Goal: Navigation & Orientation: Find specific page/section

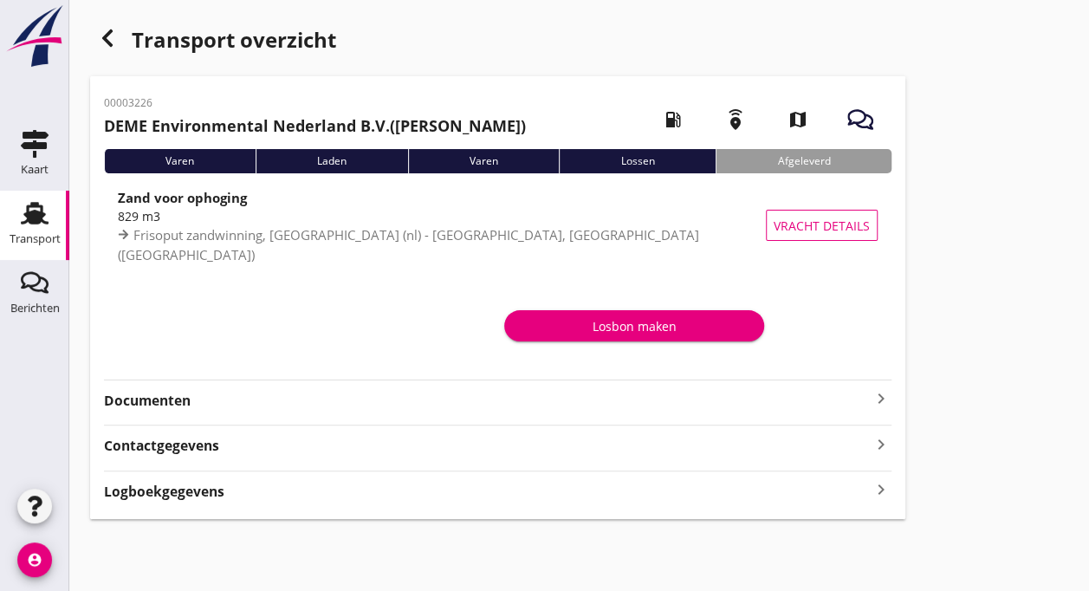
click at [28, 210] on use at bounding box center [35, 213] width 28 height 23
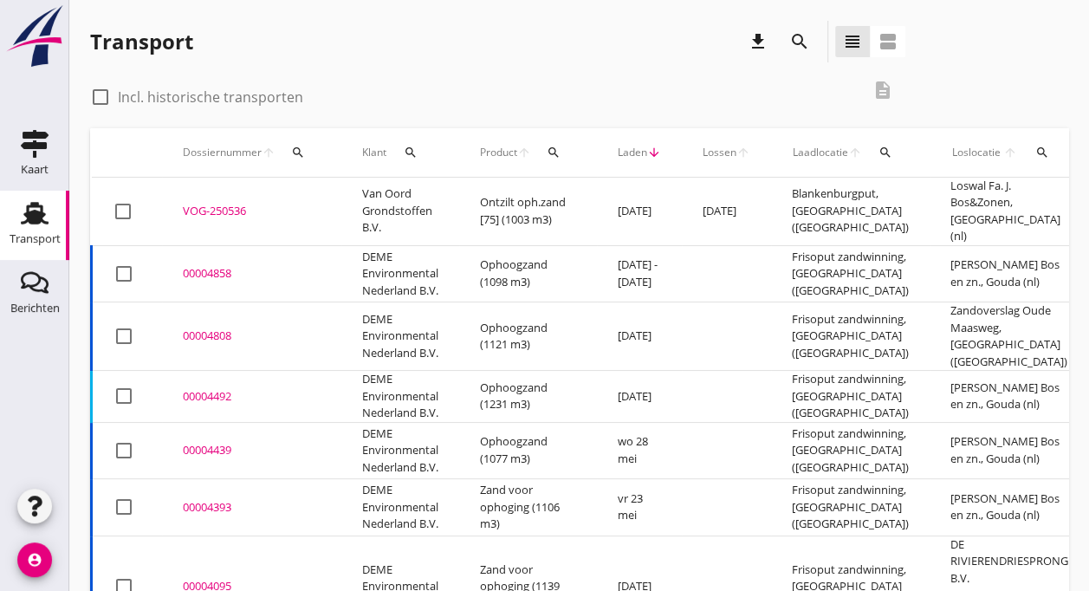
click at [126, 209] on div at bounding box center [122, 211] width 29 height 29
checkbox input "true"
click at [386, 204] on td "Van Oord Grondstoffen B.V." at bounding box center [400, 212] width 118 height 68
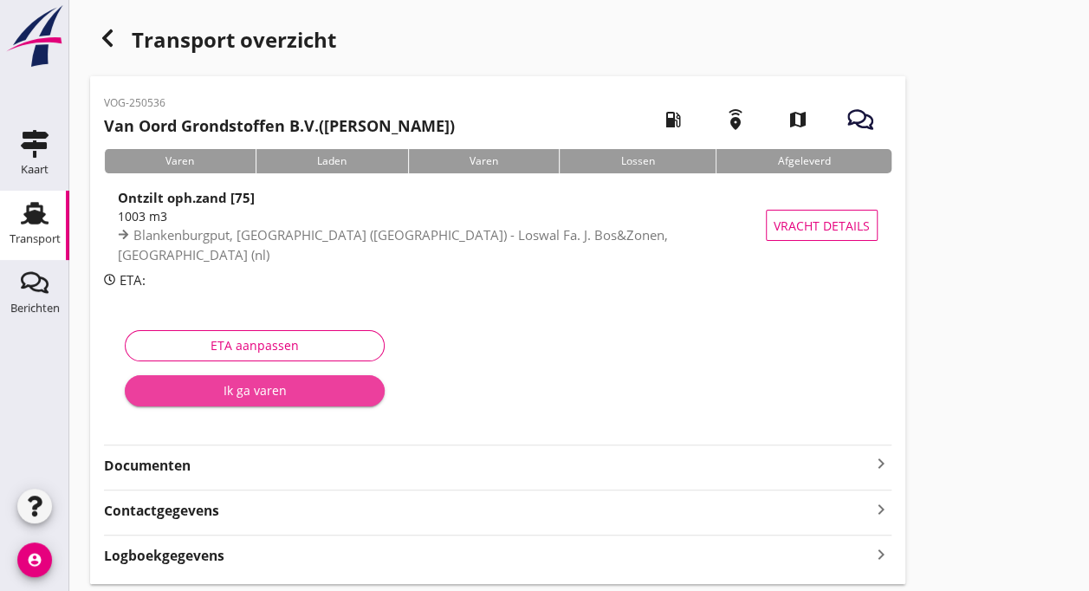
click at [243, 392] on div "Ik ga varen" at bounding box center [255, 390] width 232 height 18
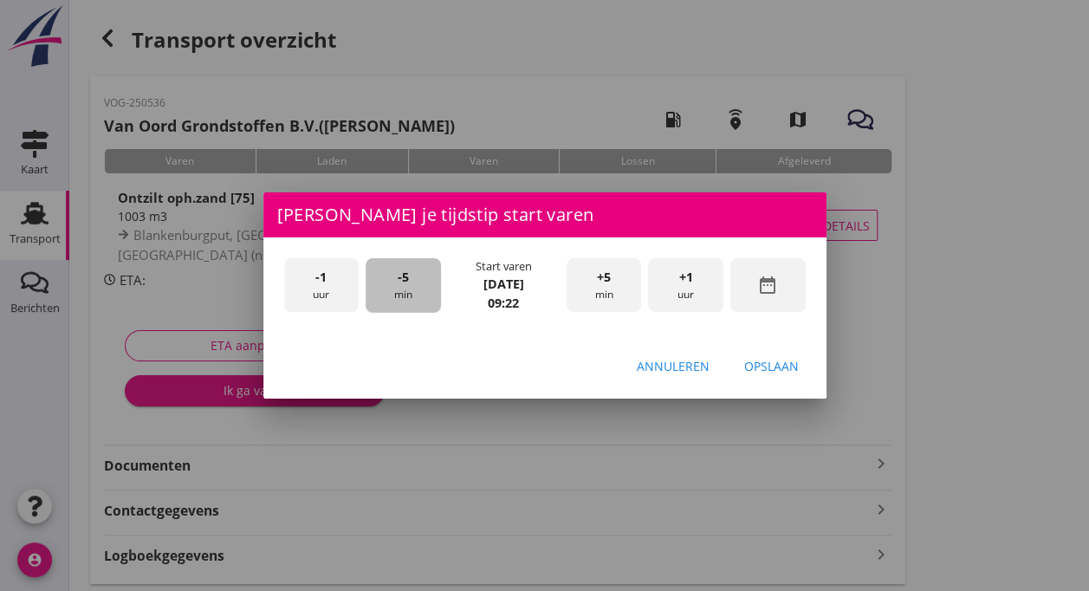
click at [401, 288] on div "-5 min" at bounding box center [403, 285] width 75 height 55
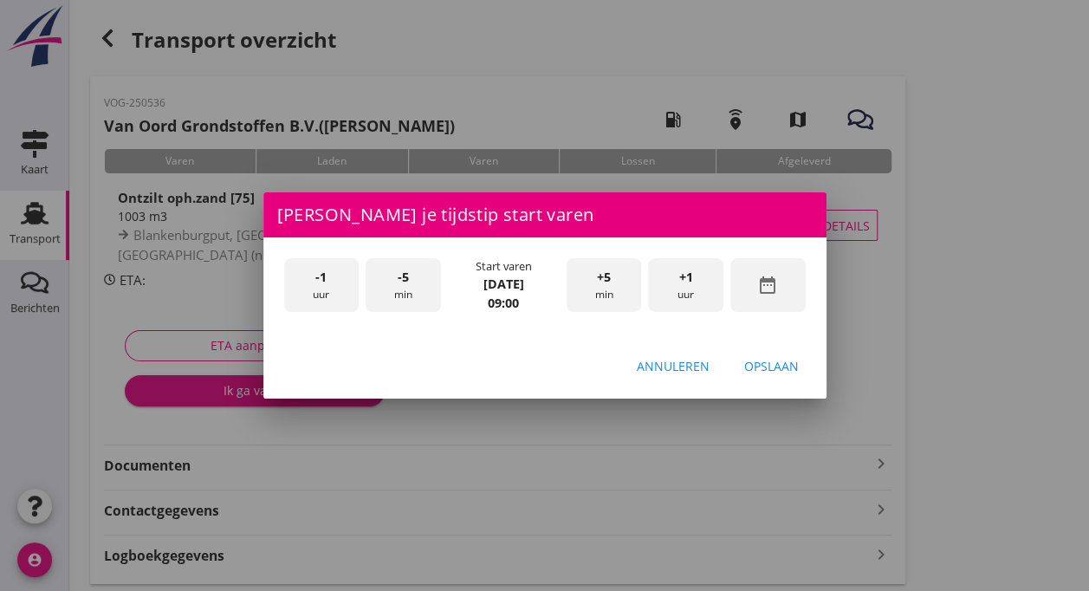
click at [763, 369] on div "Opslaan" at bounding box center [771, 366] width 55 height 18
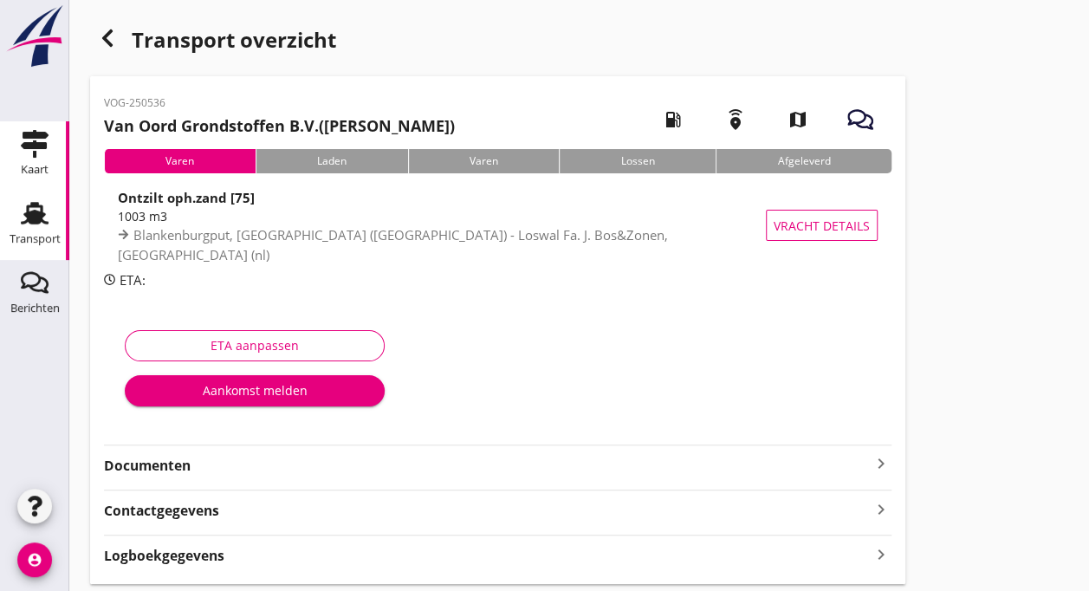
click at [26, 146] on use at bounding box center [35, 144] width 28 height 28
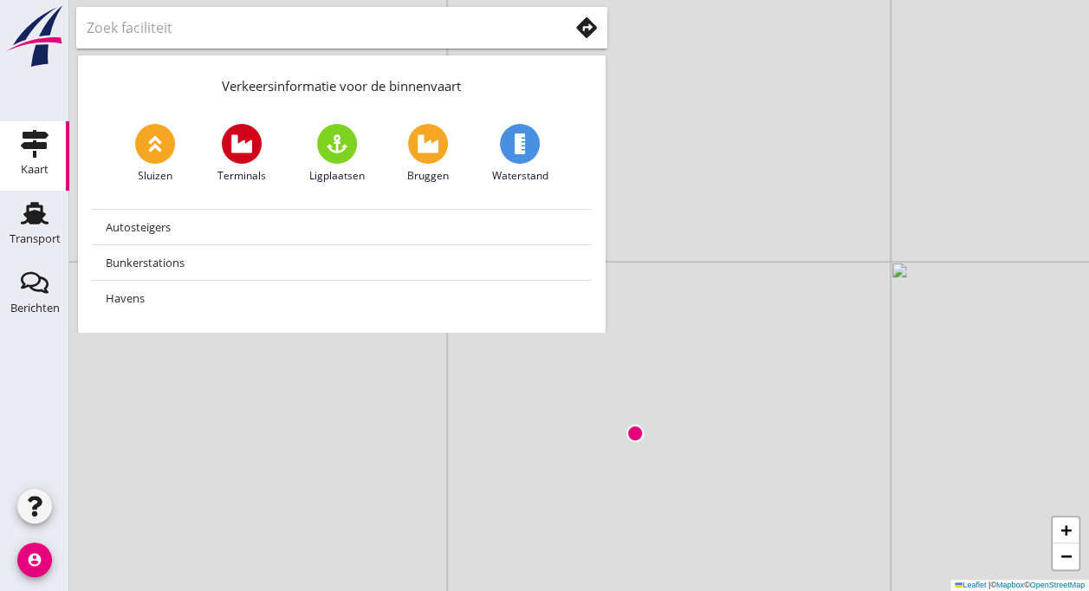
click at [576, 33] on use at bounding box center [586, 27] width 21 height 21
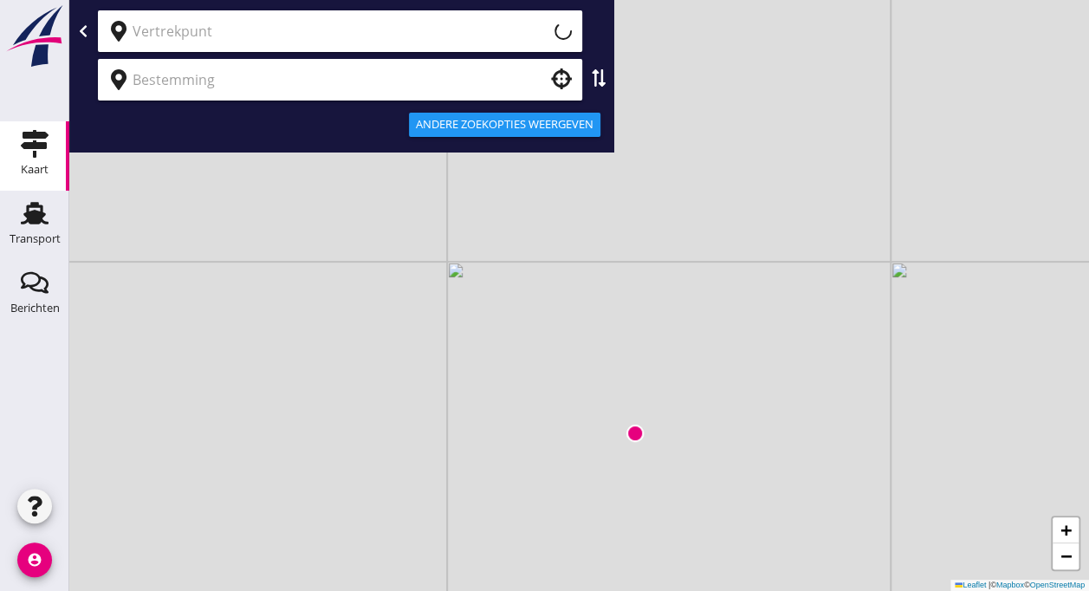
type input "Huidige locatie (apparaat)"
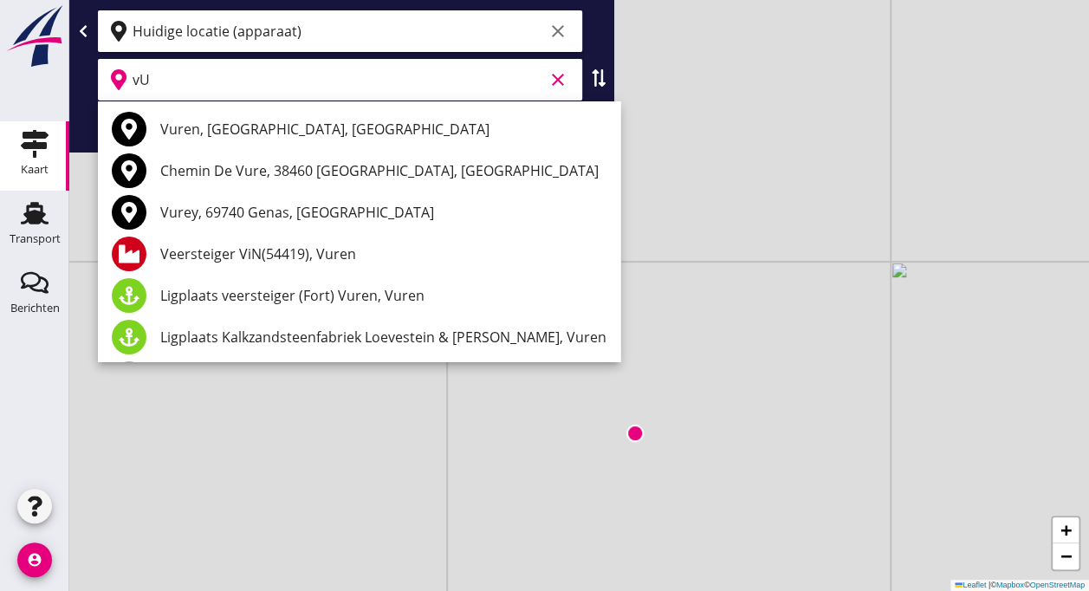
type input "v"
click at [258, 35] on input "Huidige locatie (apparaat)" at bounding box center [338, 31] width 411 height 28
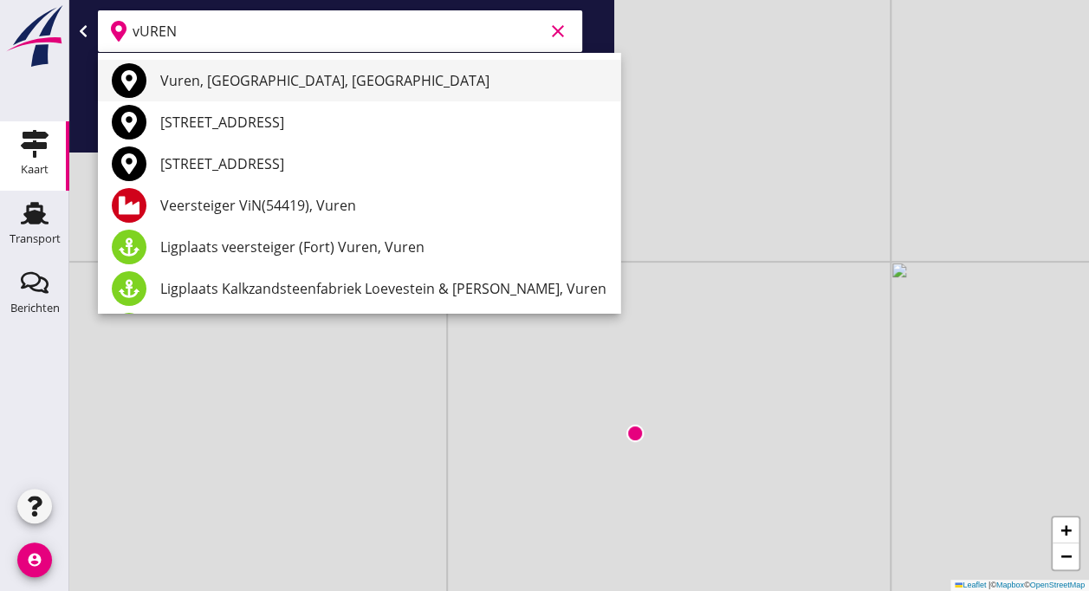
click at [253, 88] on div "Vuren, [GEOGRAPHIC_DATA], [GEOGRAPHIC_DATA]" at bounding box center [383, 80] width 446 height 21
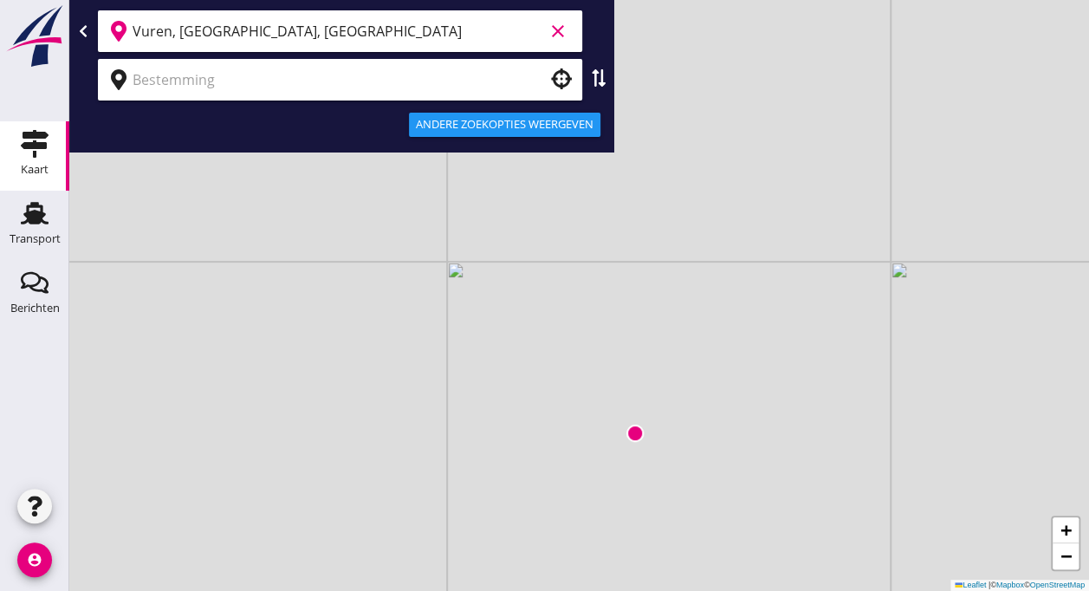
type input "Vuren, [GEOGRAPHIC_DATA], [GEOGRAPHIC_DATA]"
click at [174, 81] on input "text" at bounding box center [328, 80] width 391 height 28
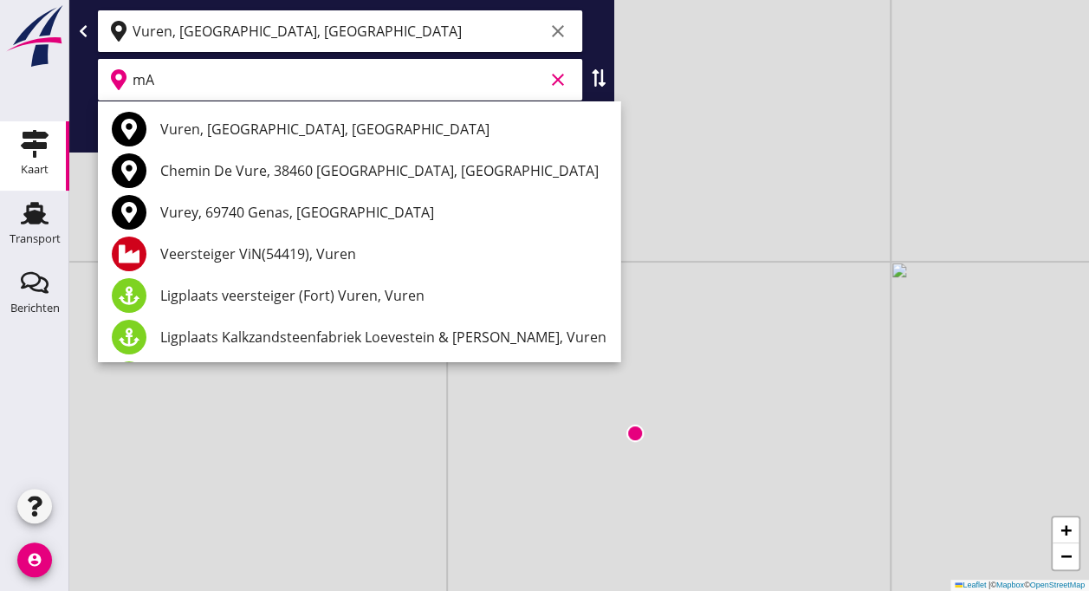
type input "m"
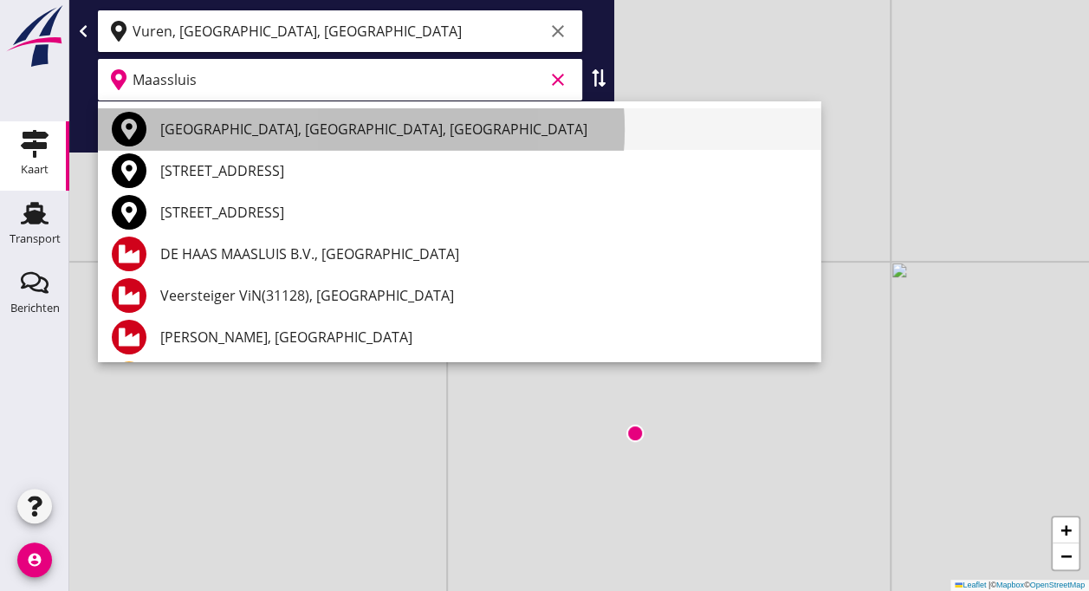
click at [255, 133] on div "[GEOGRAPHIC_DATA], [GEOGRAPHIC_DATA], [GEOGRAPHIC_DATA]" at bounding box center [483, 129] width 646 height 21
type input "[GEOGRAPHIC_DATA], [GEOGRAPHIC_DATA], [GEOGRAPHIC_DATA]"
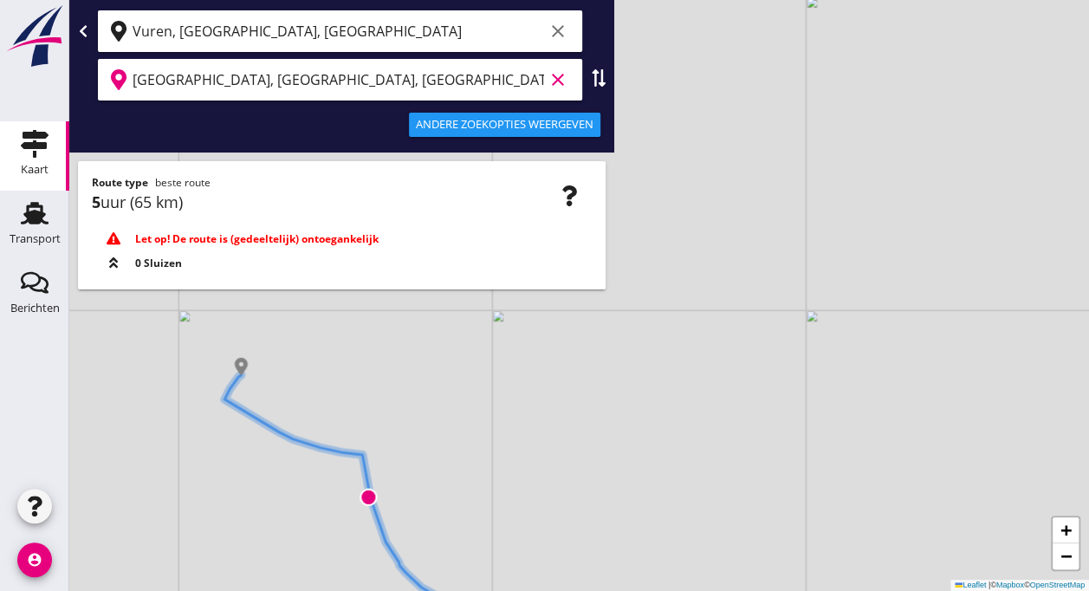
click at [548, 80] on icon "clear" at bounding box center [558, 79] width 21 height 21
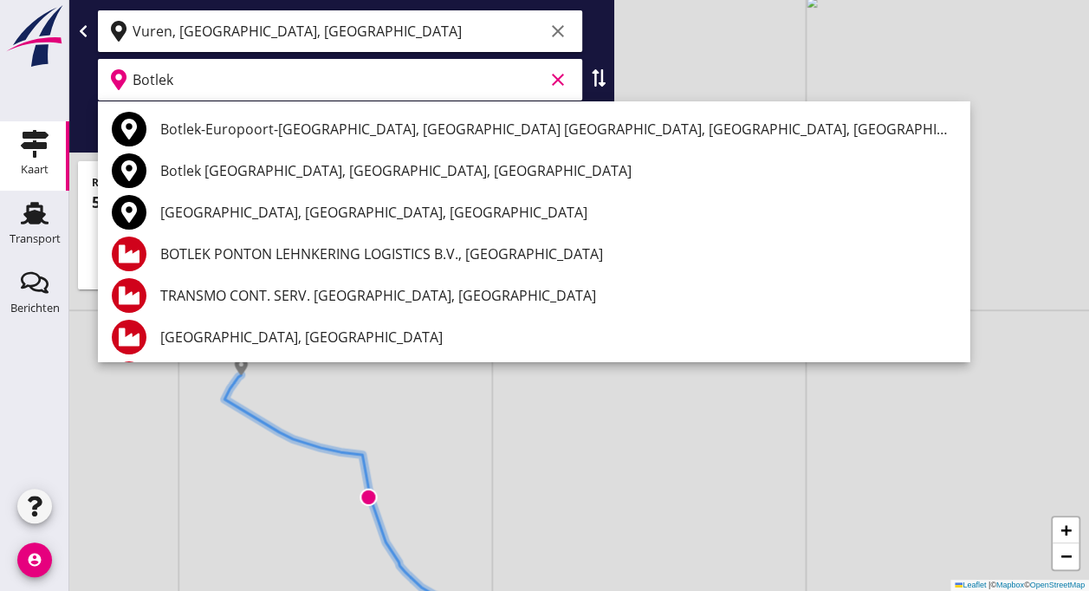
click at [625, 71] on div "+ − Leaflet | © Mapbox © OpenStreetMap" at bounding box center [579, 295] width 1020 height 591
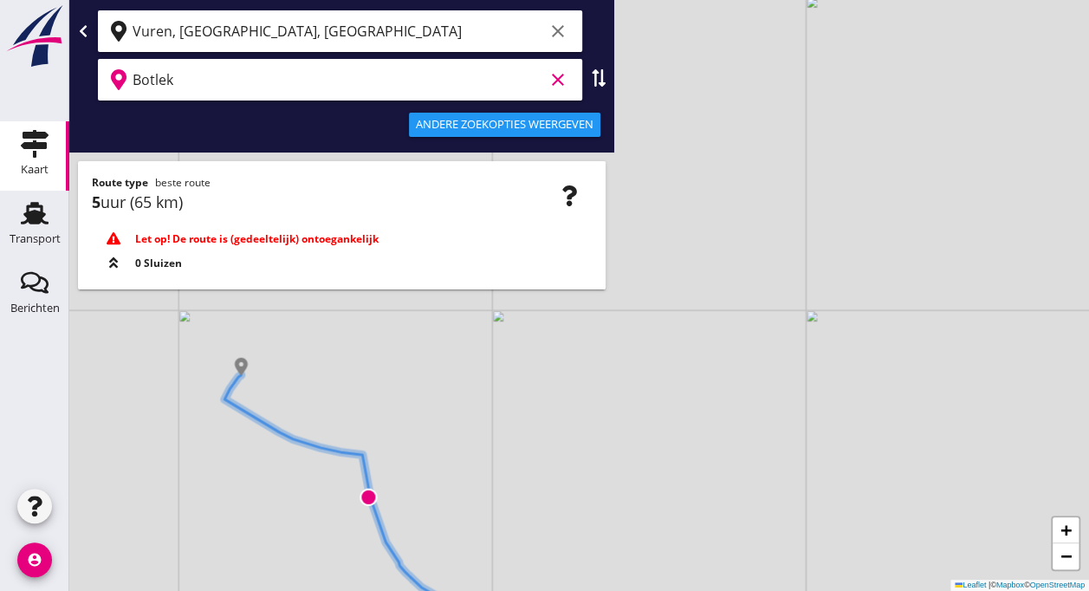
click at [196, 91] on input "Botlek" at bounding box center [338, 80] width 411 height 28
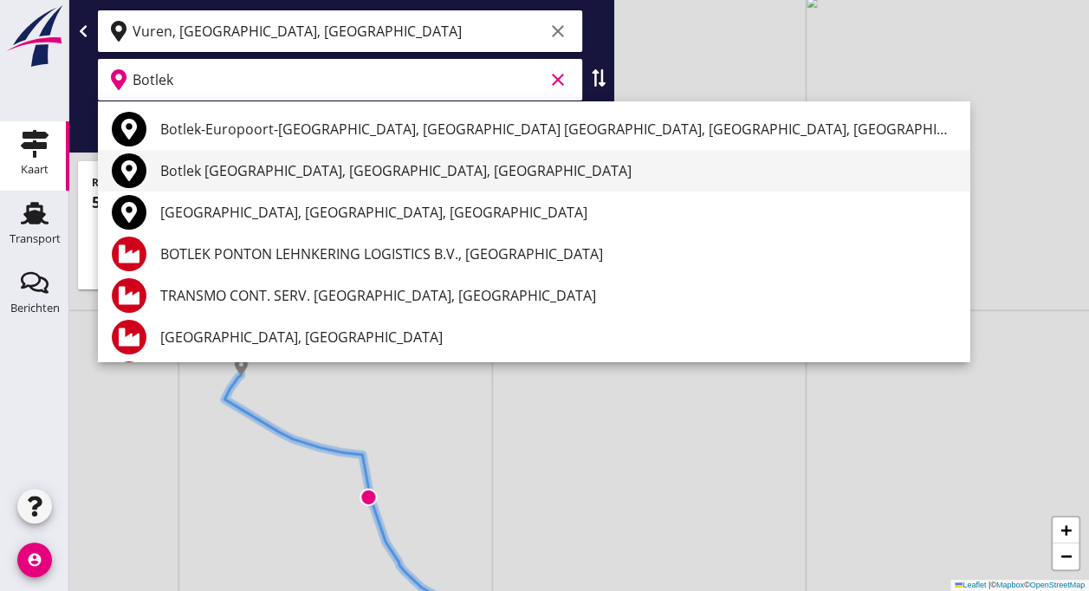
click at [270, 173] on div "Botlek [GEOGRAPHIC_DATA], [GEOGRAPHIC_DATA], [GEOGRAPHIC_DATA]" at bounding box center [557, 170] width 795 height 21
type input "Botlek [GEOGRAPHIC_DATA], [GEOGRAPHIC_DATA], [GEOGRAPHIC_DATA]"
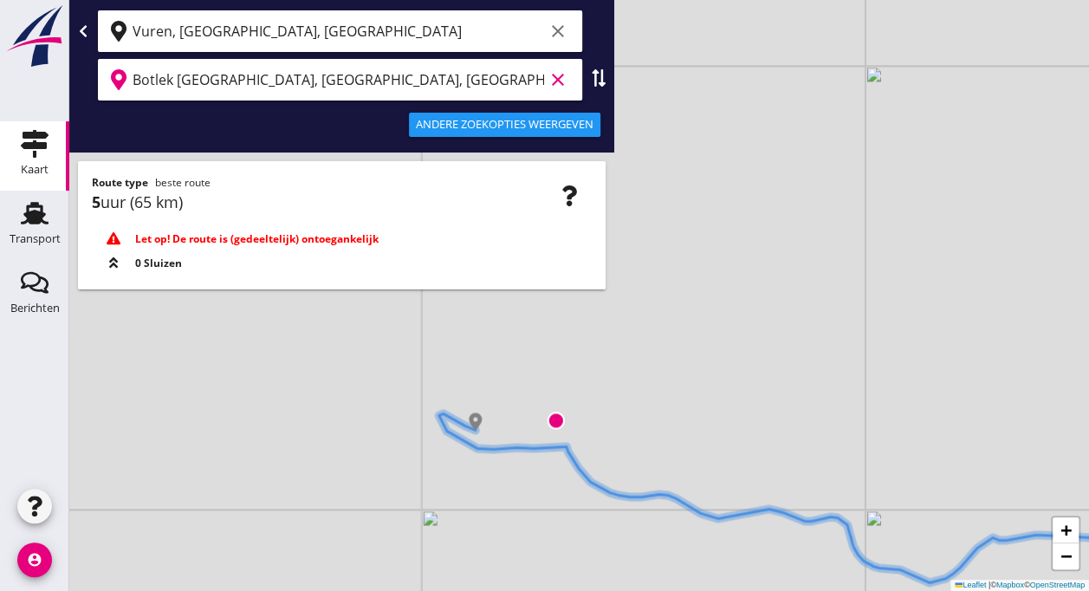
click at [548, 82] on icon "clear" at bounding box center [558, 79] width 21 height 21
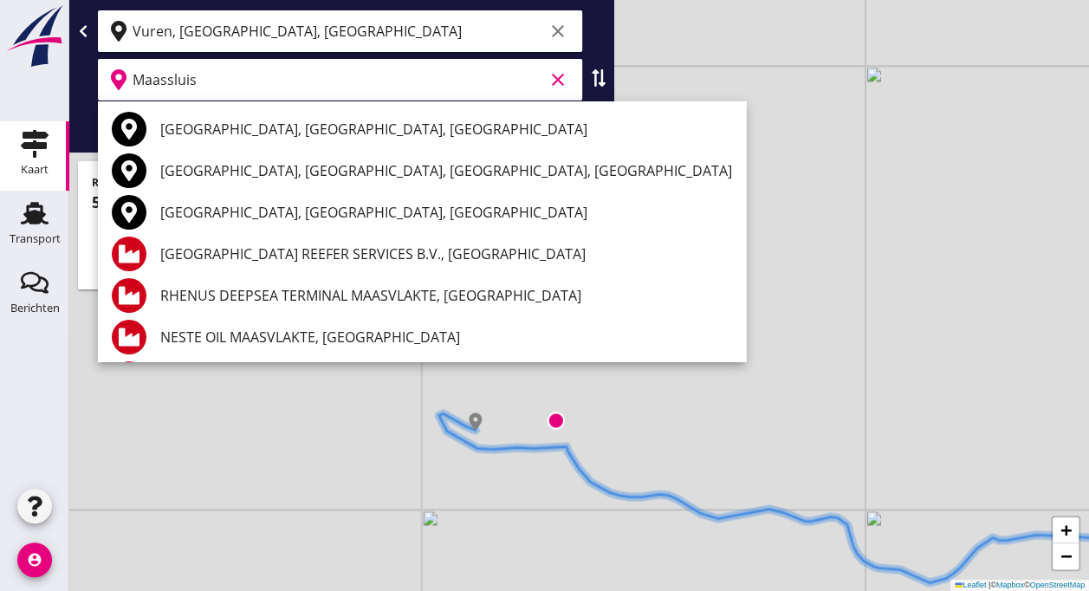
click at [311, 78] on input "Maassluis" at bounding box center [338, 80] width 411 height 28
click at [331, 81] on input "Maassluis" at bounding box center [338, 80] width 411 height 28
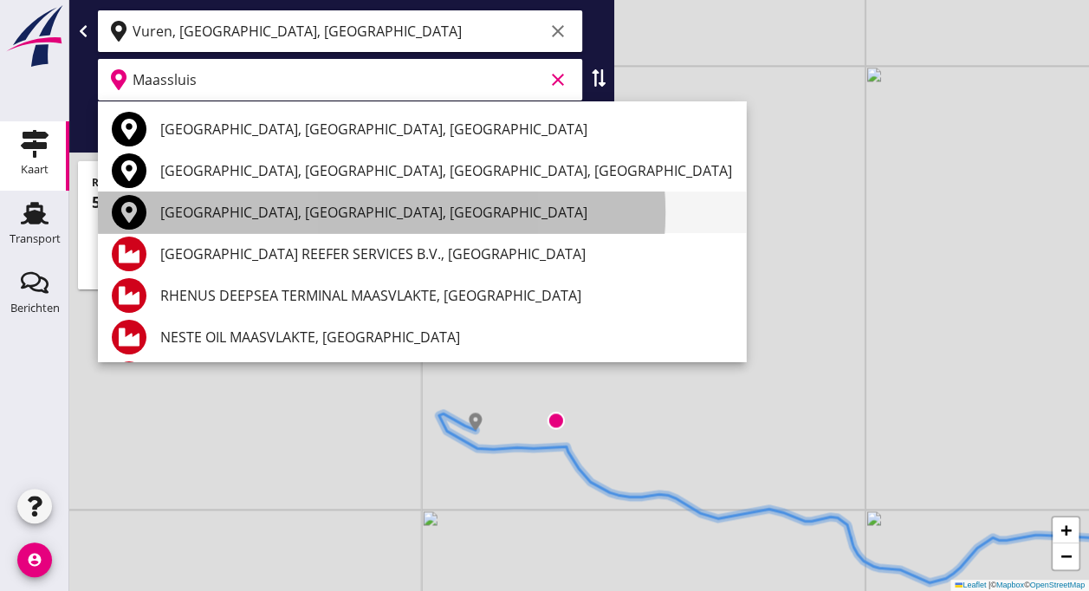
click at [307, 217] on div "[GEOGRAPHIC_DATA], [GEOGRAPHIC_DATA], [GEOGRAPHIC_DATA]" at bounding box center [446, 212] width 572 height 21
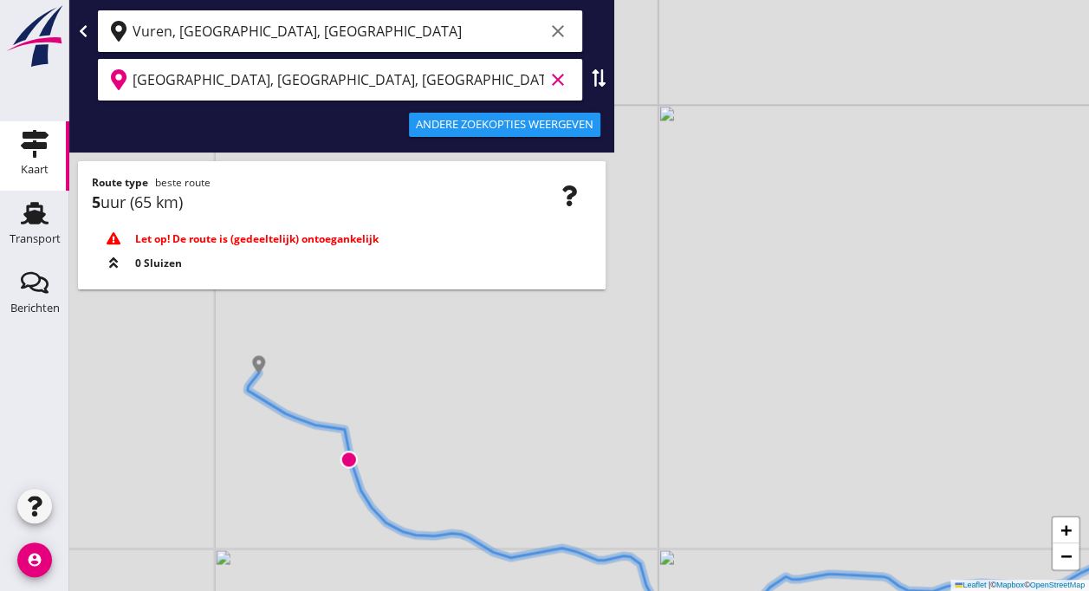
type input "[GEOGRAPHIC_DATA], [GEOGRAPHIC_DATA], [GEOGRAPHIC_DATA]"
